Goal: Information Seeking & Learning: Learn about a topic

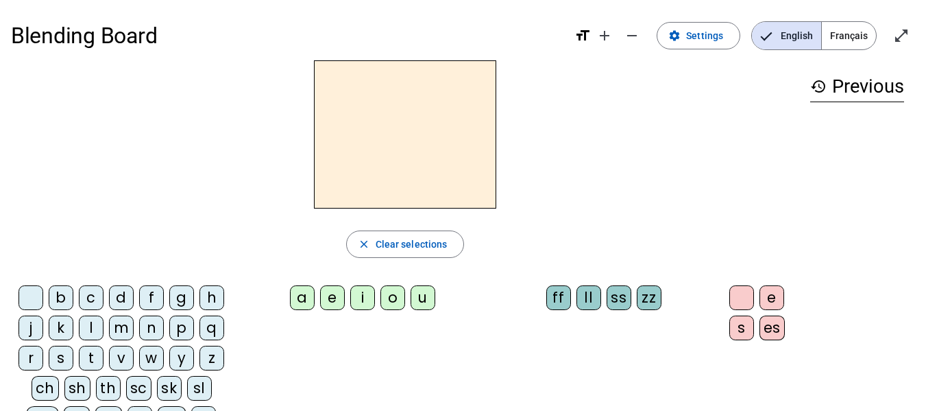
scroll to position [75, 0]
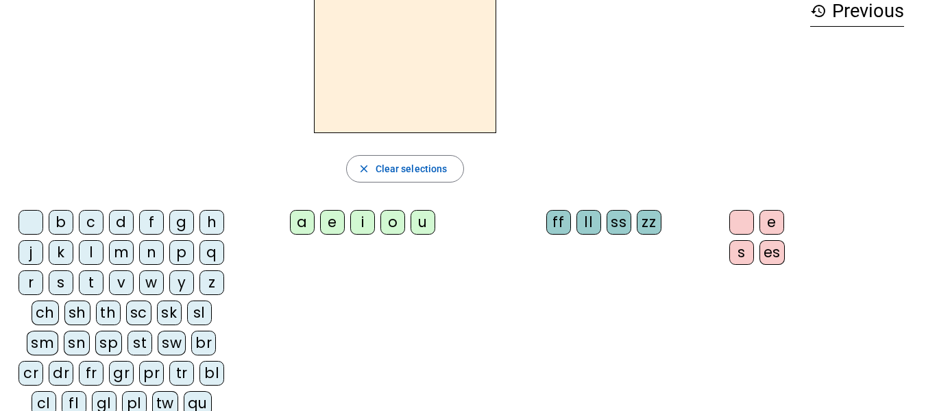
click at [88, 252] on div "l" at bounding box center [91, 252] width 25 height 25
click at [330, 228] on div "e" at bounding box center [332, 222] width 25 height 25
click at [620, 230] on div "ss" at bounding box center [619, 222] width 25 height 25
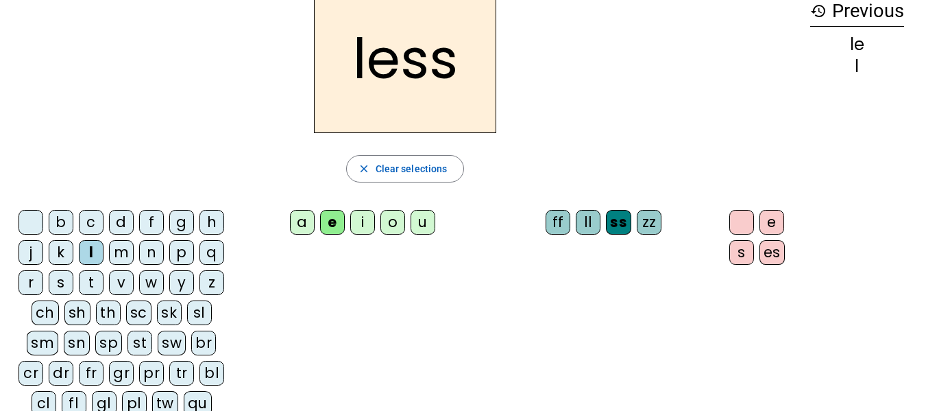
click at [213, 372] on div "bl" at bounding box center [211, 373] width 25 height 25
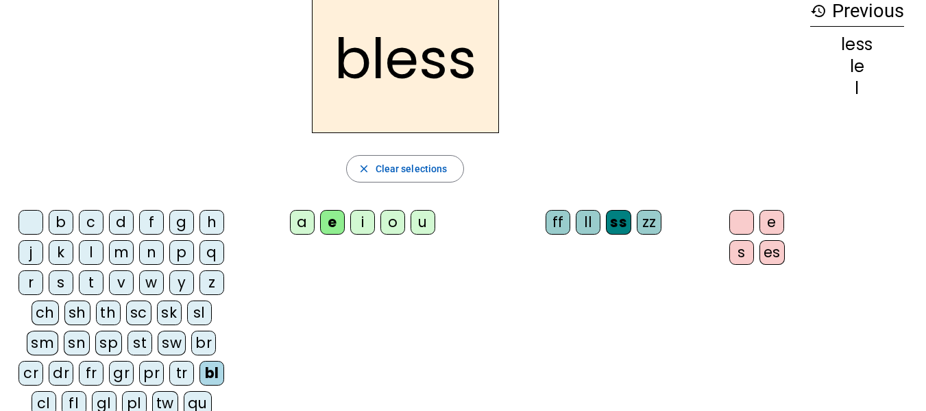
click at [56, 225] on div "b" at bounding box center [61, 222] width 25 height 25
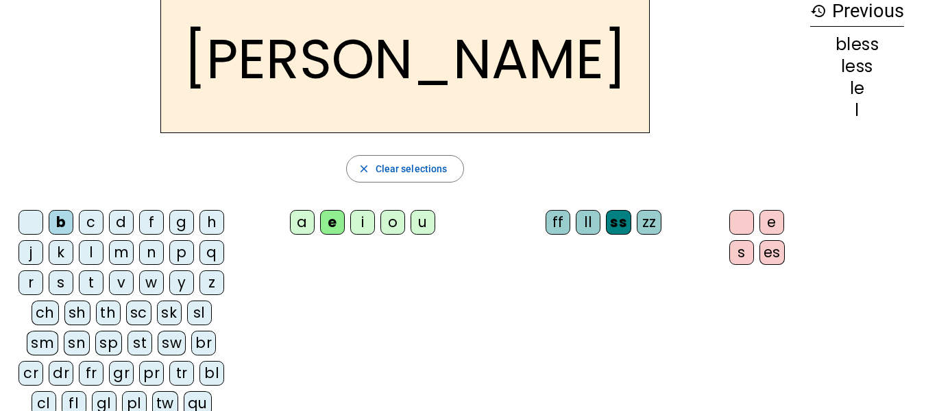
click at [590, 231] on div "ll" at bounding box center [588, 222] width 25 height 25
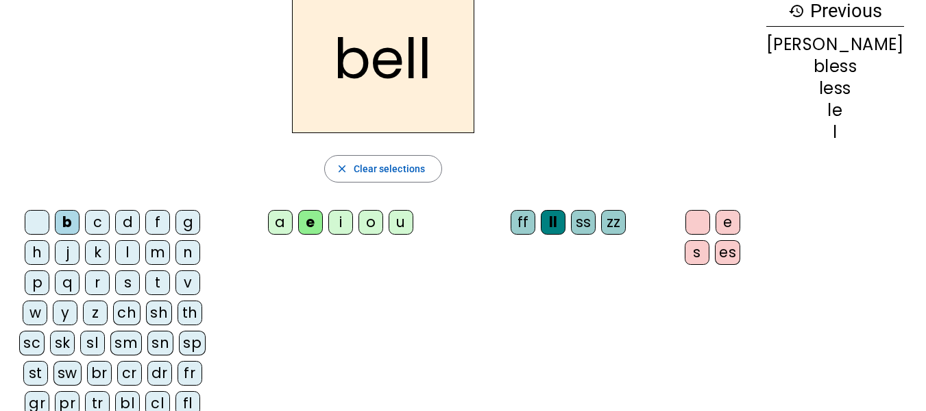
click at [77, 300] on div "y" at bounding box center [65, 312] width 25 height 25
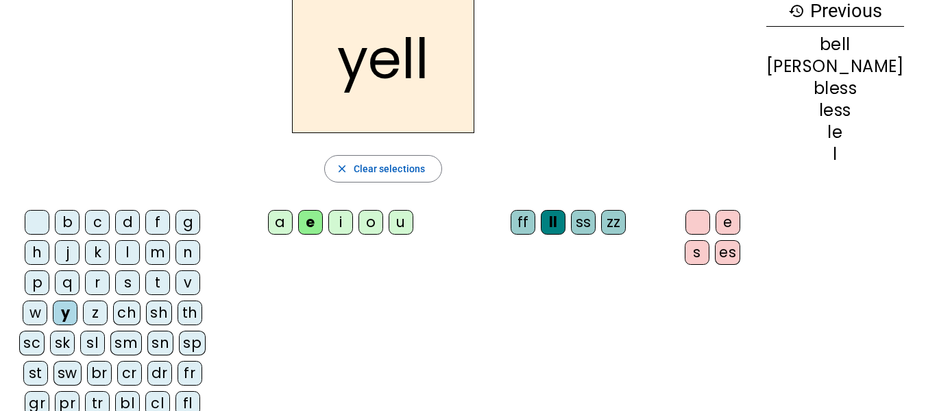
click at [47, 300] on div "w" at bounding box center [35, 312] width 25 height 25
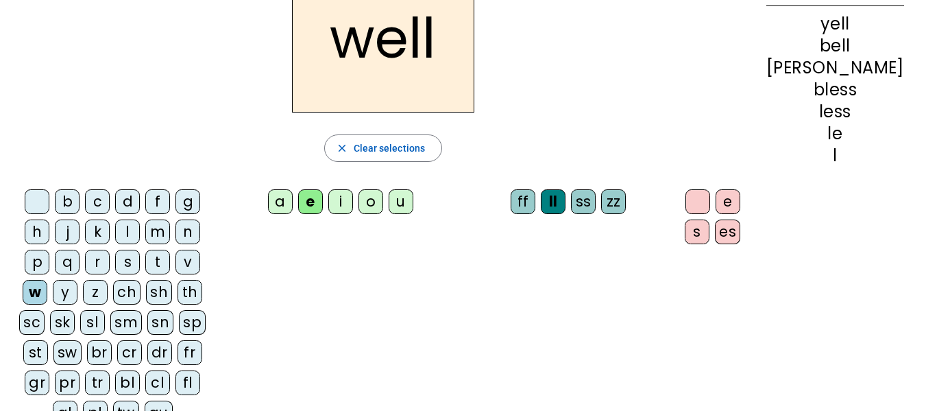
scroll to position [109, 0]
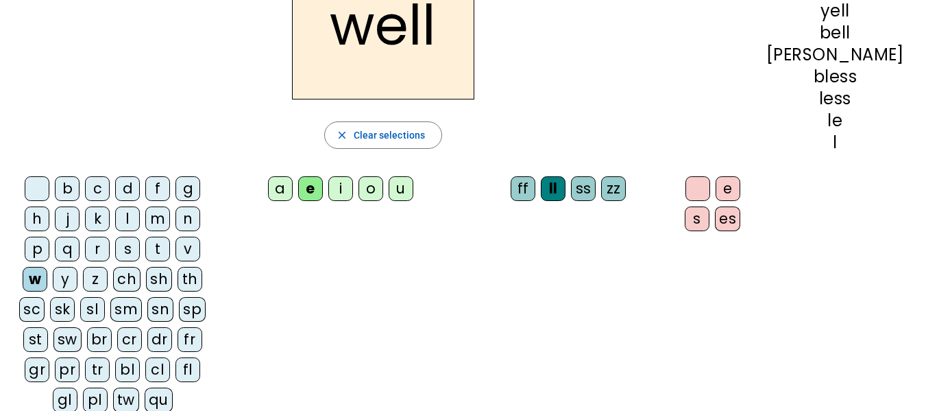
click at [173, 387] on div "qu" at bounding box center [159, 399] width 28 height 25
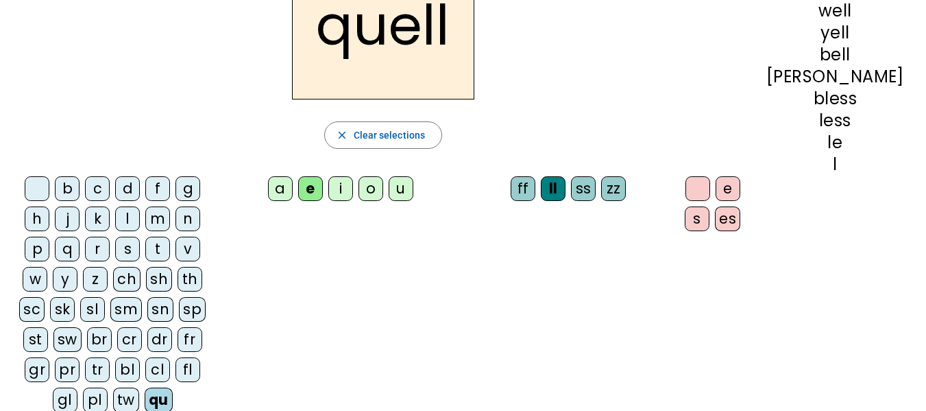
click at [495, 264] on div "b c d f g h j k l m n p q r s t v w y z ch sh th sc sk sl sm sn sp st sw br cr …" at bounding box center [383, 297] width 744 height 252
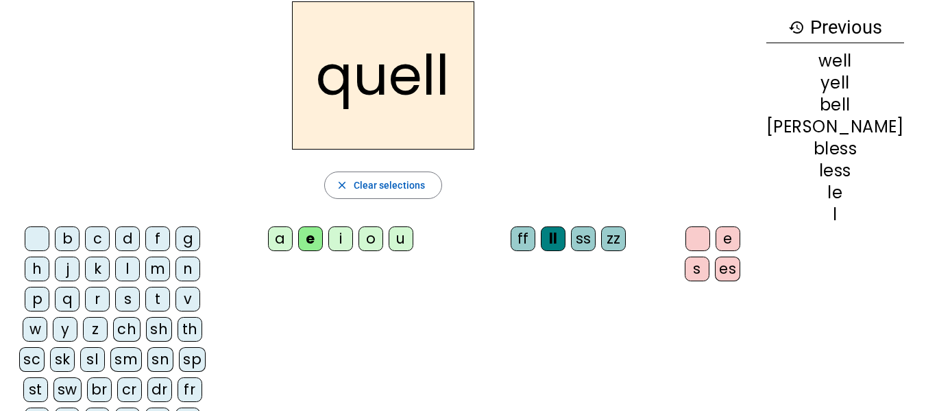
scroll to position [54, 0]
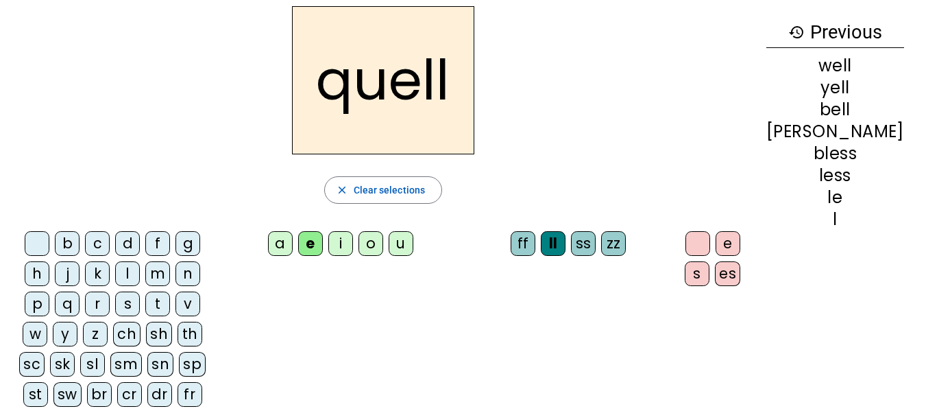
click at [353, 247] on div "i" at bounding box center [340, 243] width 25 height 25
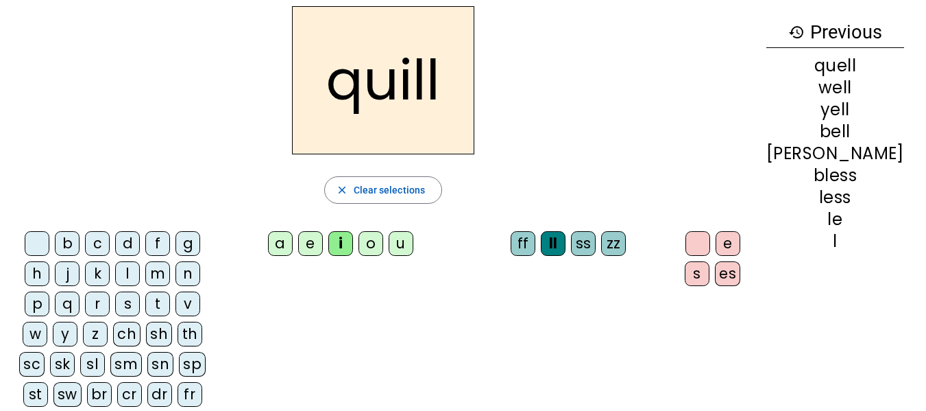
click at [318, 371] on div "b c d f g h j k l m n p q r s t v w y z ch sh th sc sk sl sm sn sp st sw br cr …" at bounding box center [383, 352] width 744 height 252
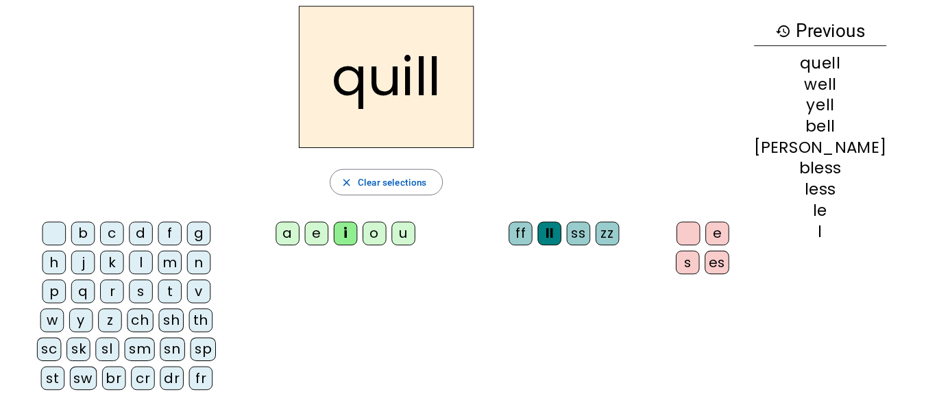
scroll to position [56, 0]
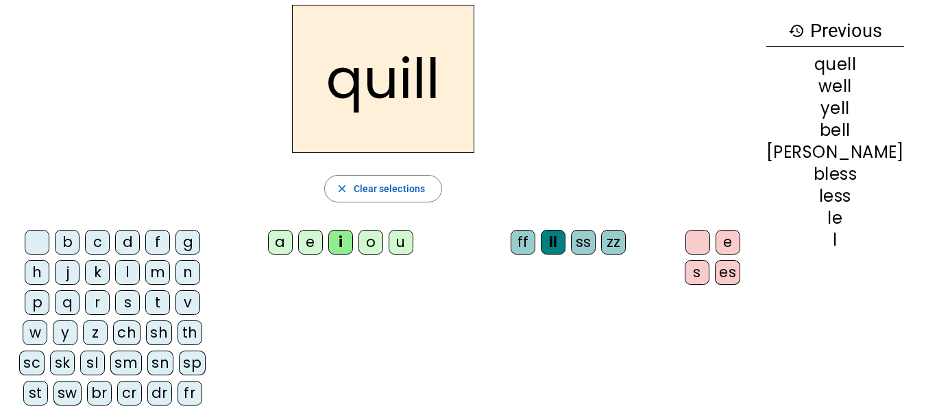
click at [47, 320] on div "w" at bounding box center [35, 332] width 25 height 25
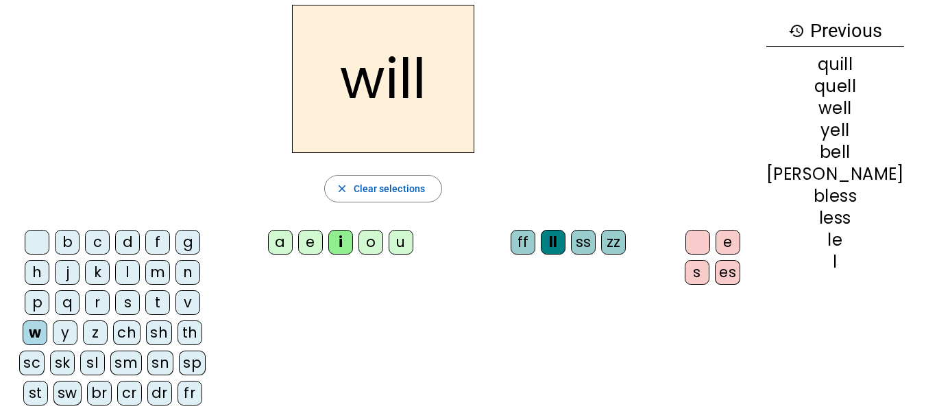
click at [115, 300] on div "s" at bounding box center [127, 302] width 25 height 25
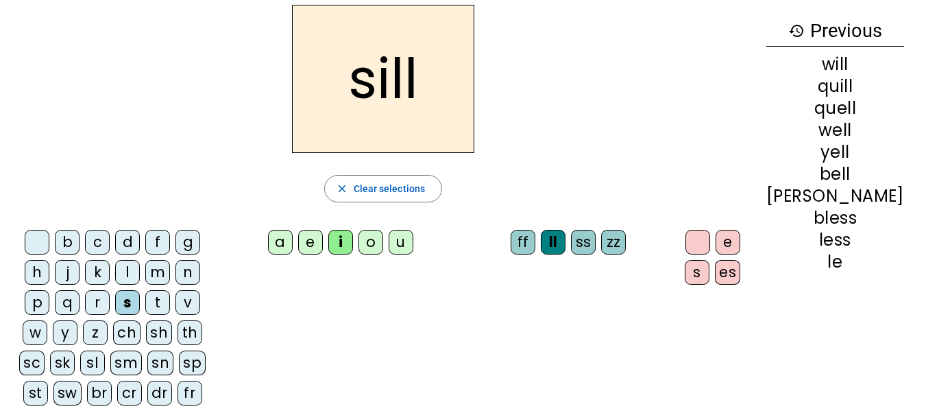
click at [48, 380] on div "st" at bounding box center [35, 392] width 25 height 25
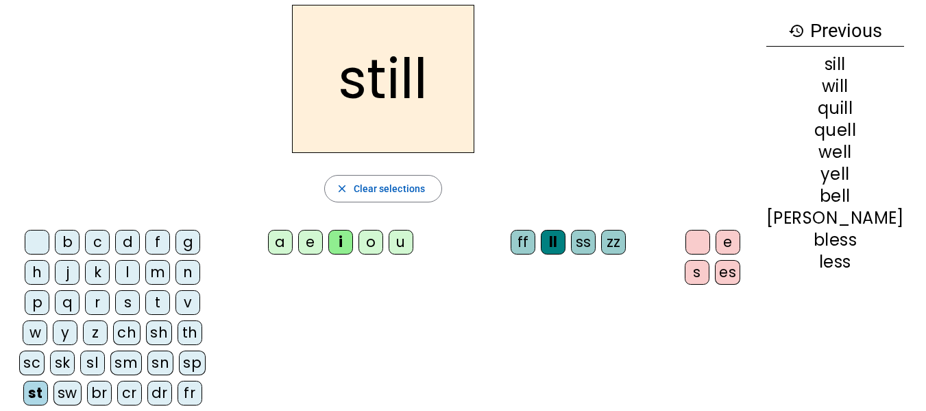
click at [535, 242] on div "ff" at bounding box center [523, 242] width 25 height 25
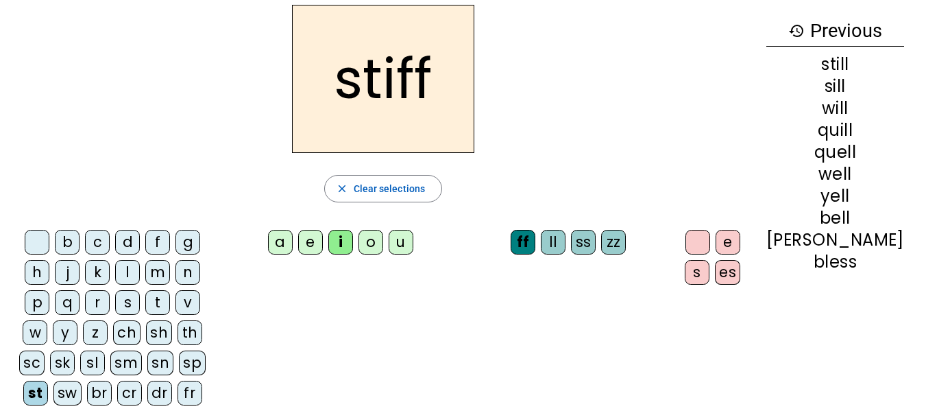
click at [145, 301] on div "t" at bounding box center [157, 302] width 25 height 25
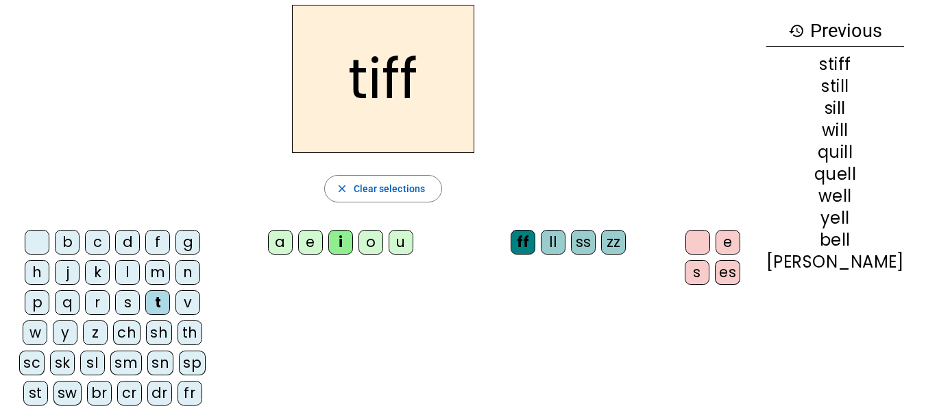
click at [626, 245] on div "zz" at bounding box center [613, 242] width 25 height 25
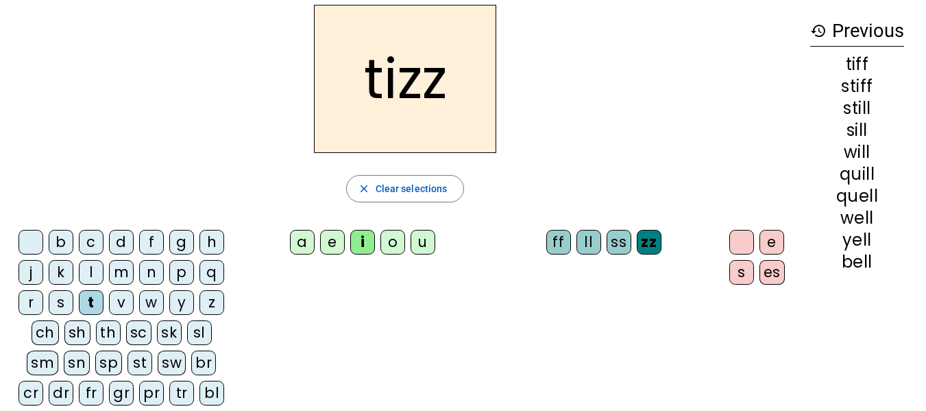
click at [152, 245] on div "f" at bounding box center [151, 242] width 25 height 25
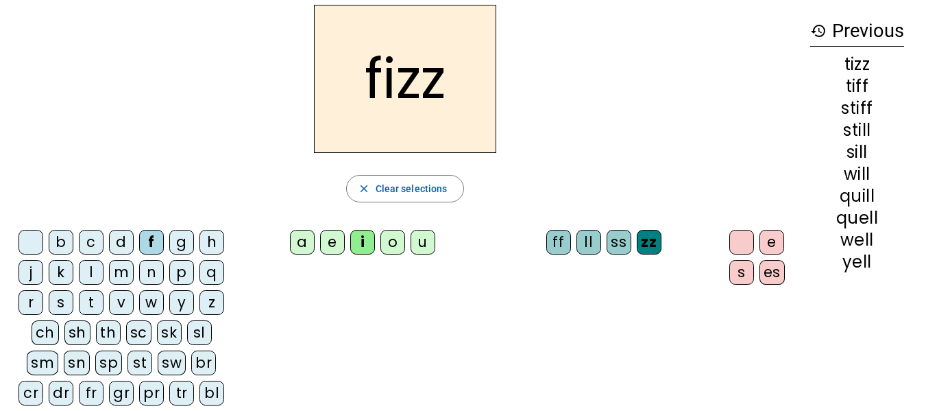
click at [429, 241] on div "u" at bounding box center [423, 242] width 25 height 25
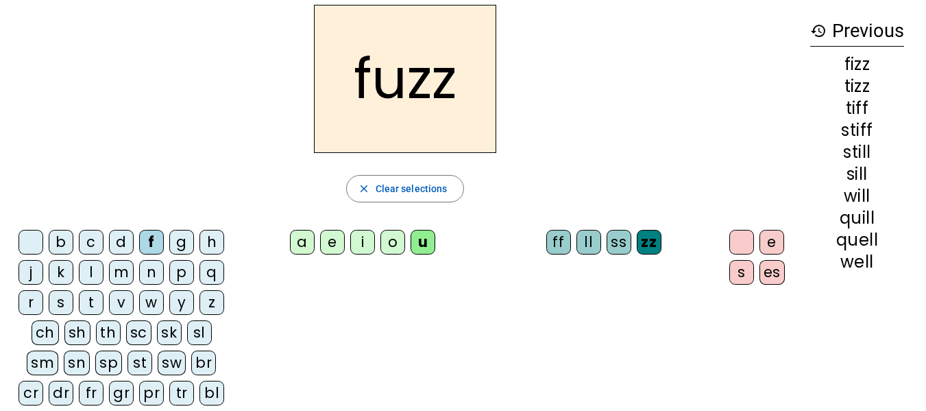
click at [63, 243] on div "b" at bounding box center [61, 242] width 25 height 25
